Goal: Navigation & Orientation: Find specific page/section

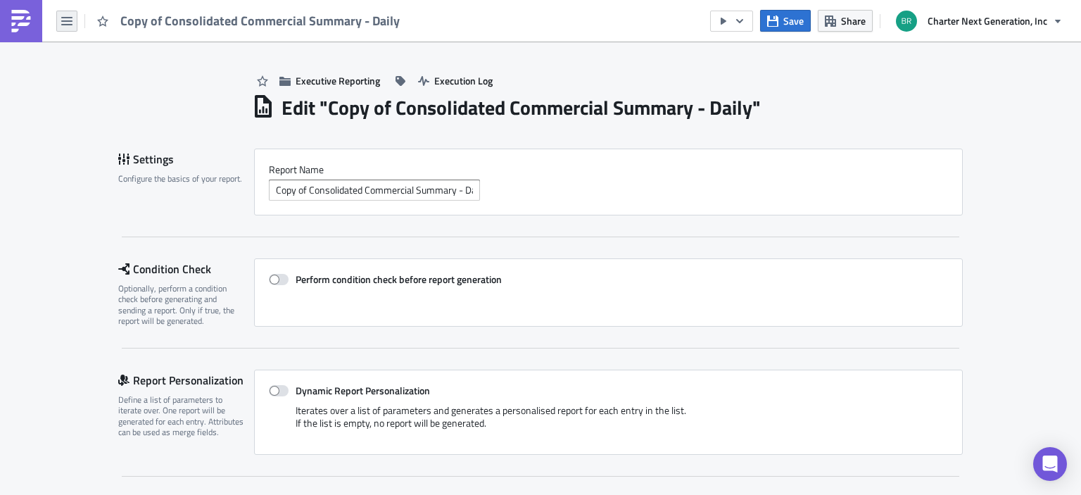
click at [72, 17] on button "button" at bounding box center [66, 21] width 21 height 21
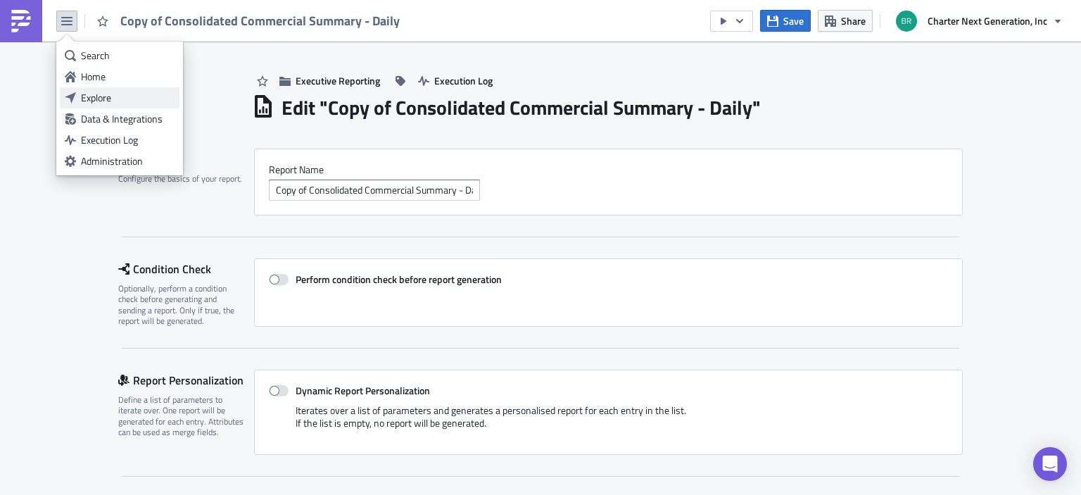
click at [86, 103] on div "Explore" at bounding box center [128, 98] width 94 height 14
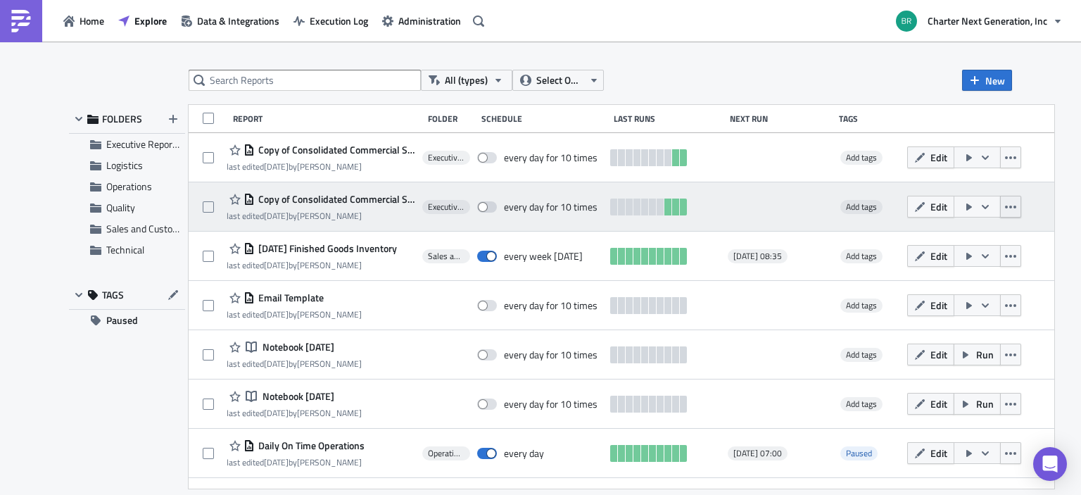
click at [1016, 211] on icon "button" at bounding box center [1010, 206] width 11 height 11
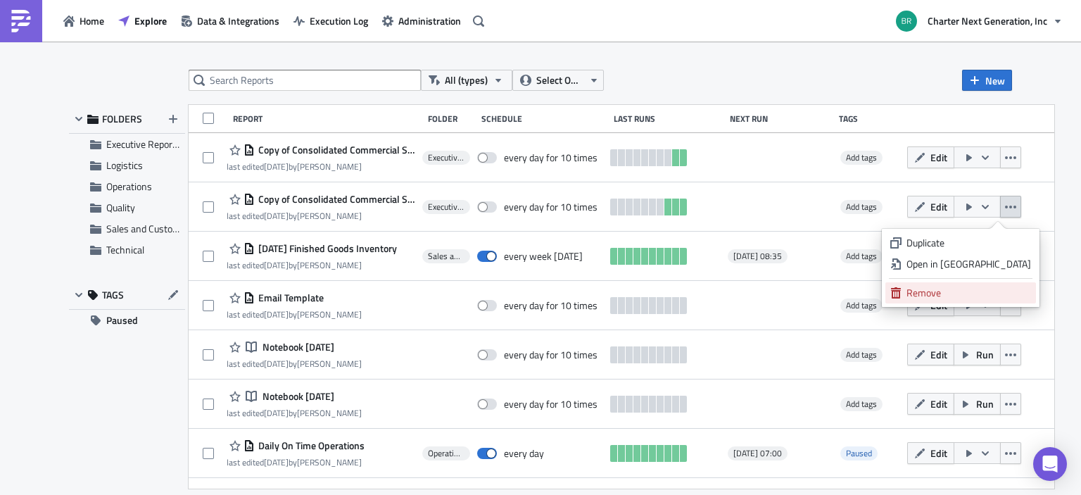
click at [977, 291] on div "Remove" at bounding box center [968, 293] width 125 height 14
